Goal: Task Accomplishment & Management: Manage account settings

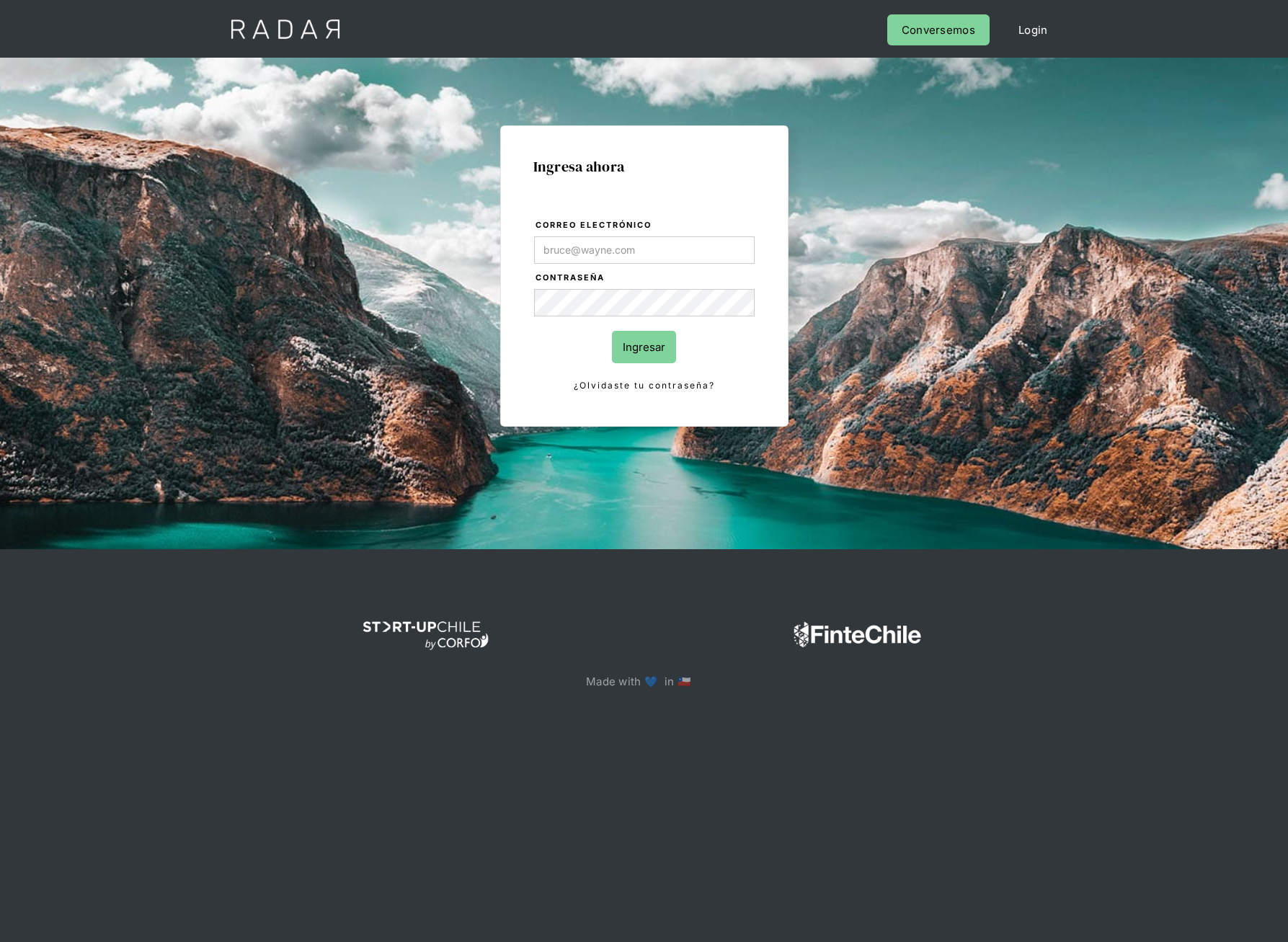
type input "r"
type input "herbert.schulz"
type input "[PERSON_NAME][EMAIL_ADDRESS][PERSON_NAME][DOMAIN_NAME]"
click at [612, 331] on input "Ingresar" at bounding box center [644, 347] width 64 height 33
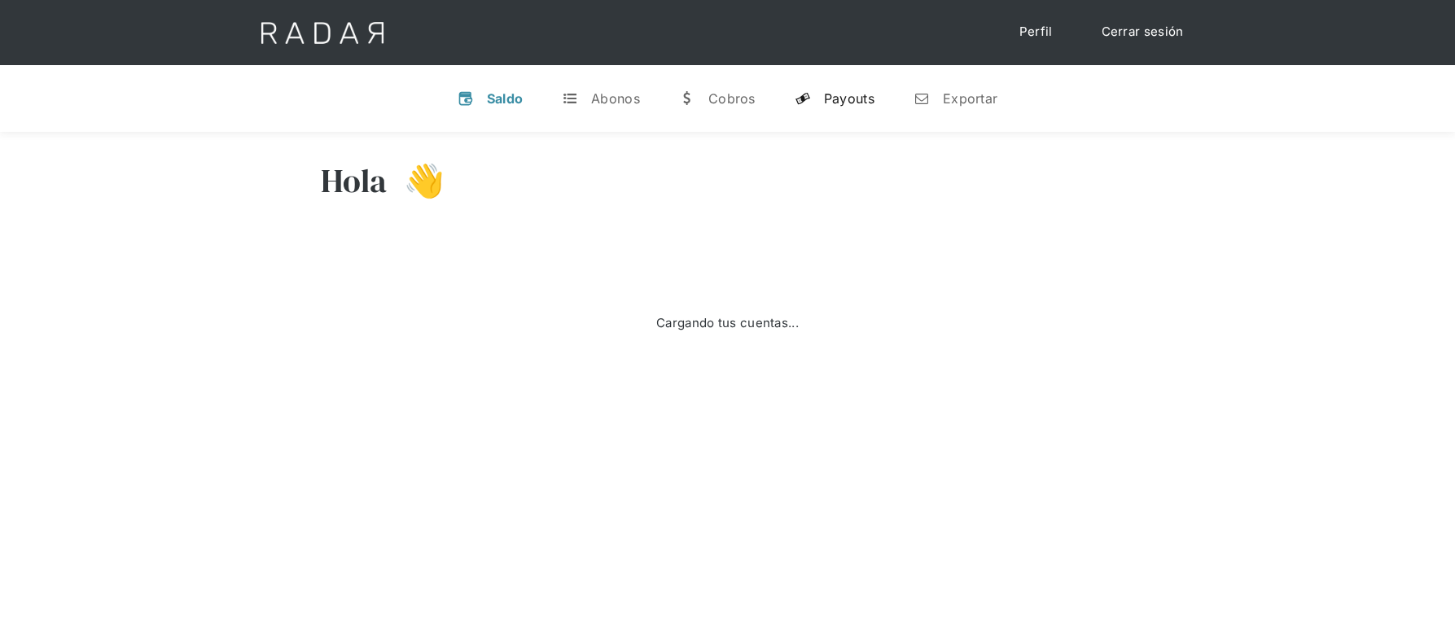
click at [822, 105] on link "y Payouts" at bounding box center [835, 98] width 106 height 42
